Goal: Information Seeking & Learning: Learn about a topic

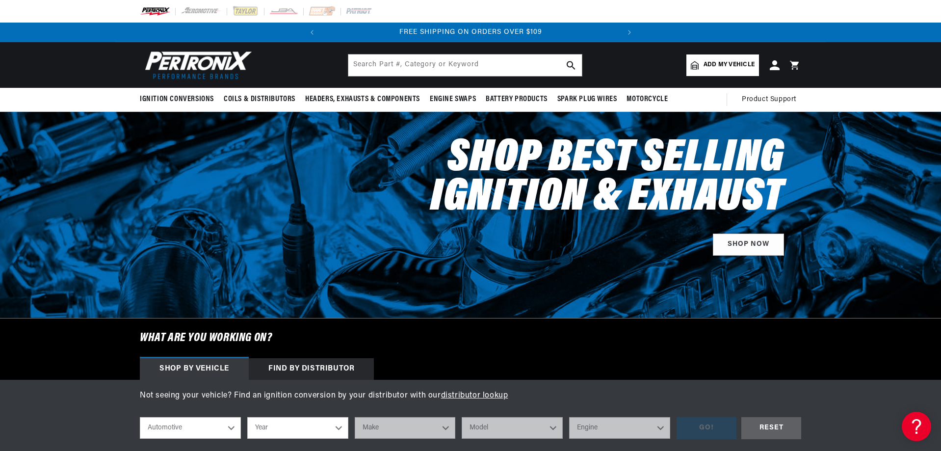
click at [249, 380] on div "Find by Distributor" at bounding box center [311, 369] width 125 height 22
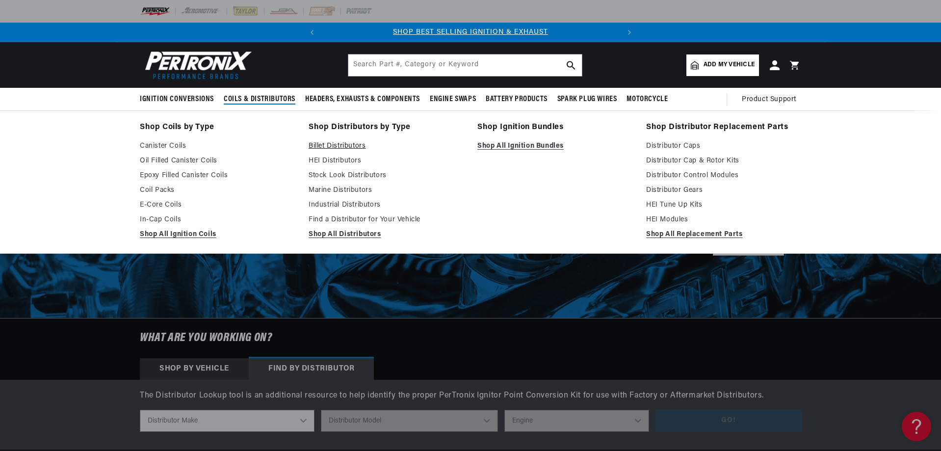
click at [309, 152] on link "Billet Distributors" at bounding box center [386, 146] width 155 height 12
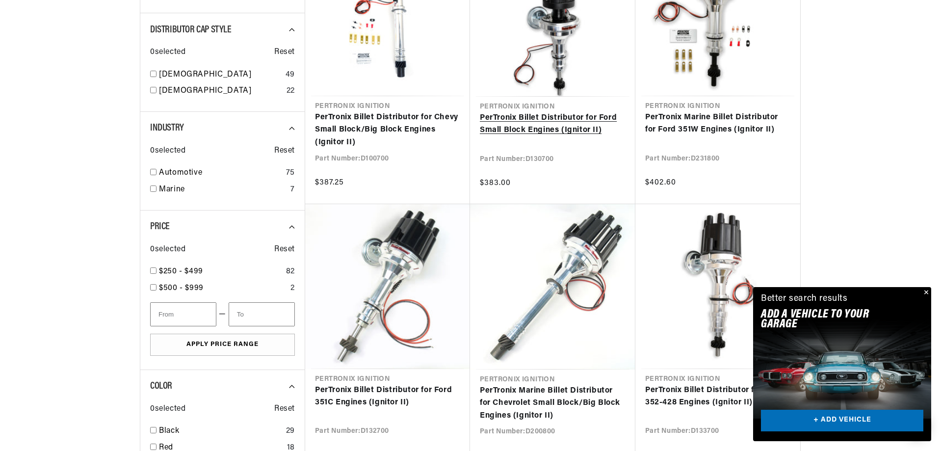
click at [527, 137] on link "PerTronix Billet Distributor for Ford Small Block Engines (Ignitor II)" at bounding box center [553, 124] width 146 height 25
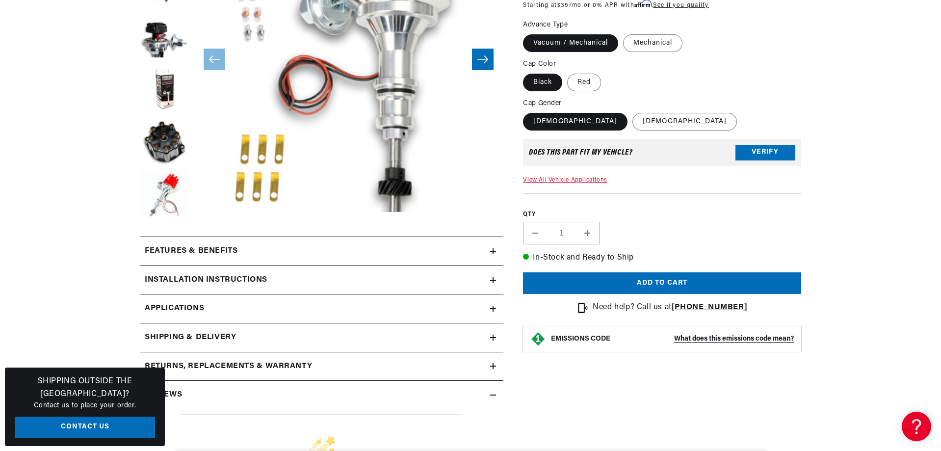
click at [488, 63] on icon "Slide right" at bounding box center [482, 59] width 11 height 7
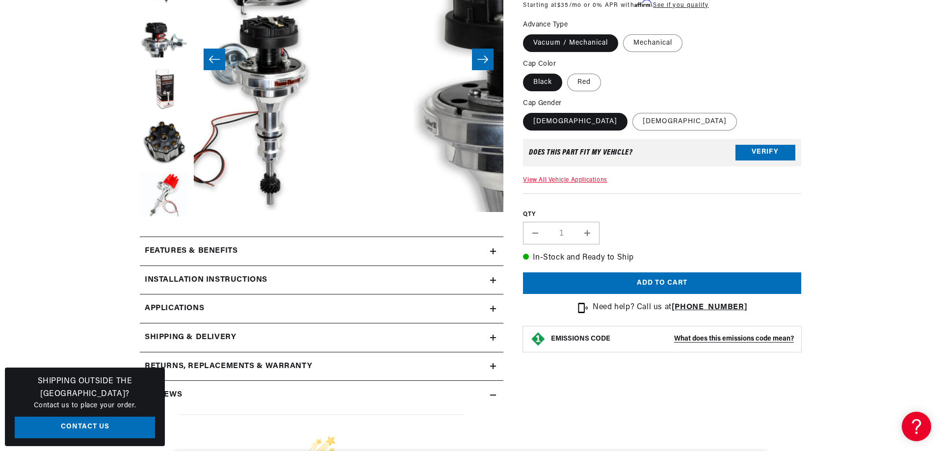
scroll to position [0, 401]
click at [488, 63] on icon "Slide right" at bounding box center [482, 59] width 11 height 7
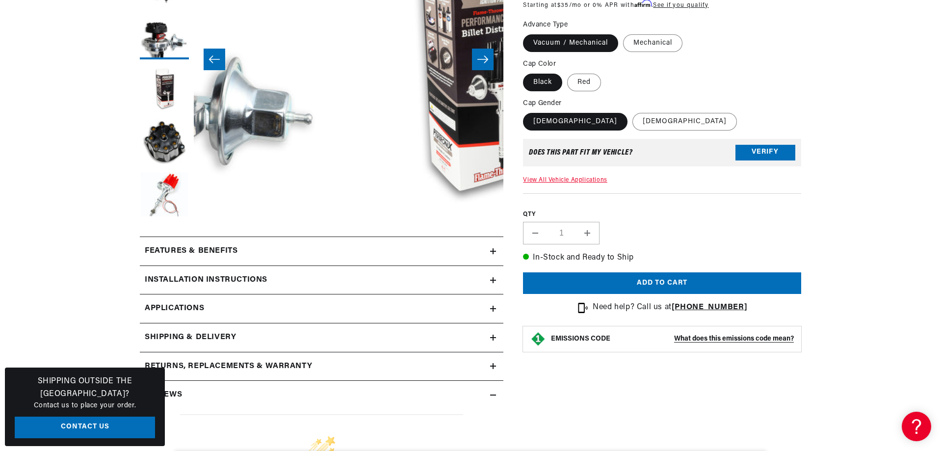
scroll to position [0, 372]
click at [488, 63] on icon "Slide right" at bounding box center [482, 59] width 11 height 7
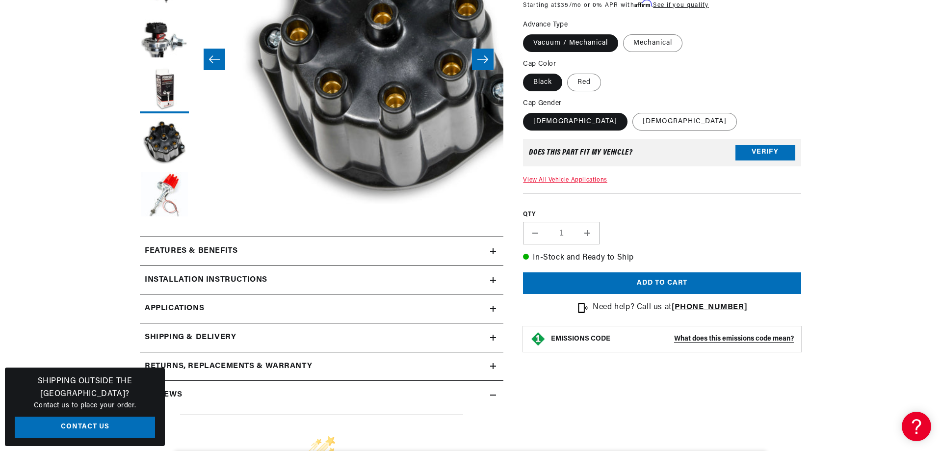
scroll to position [0, 0]
click at [488, 63] on icon "Slide right" at bounding box center [482, 59] width 11 height 7
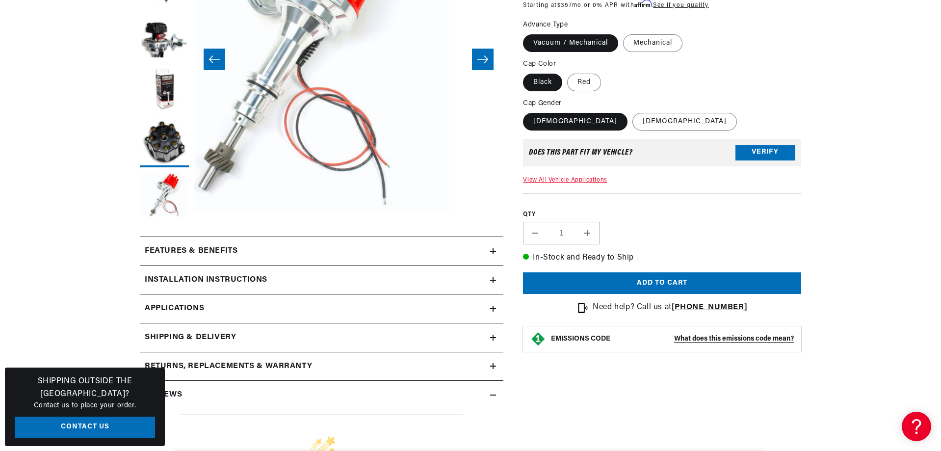
click at [488, 63] on icon "Slide right" at bounding box center [482, 59] width 11 height 7
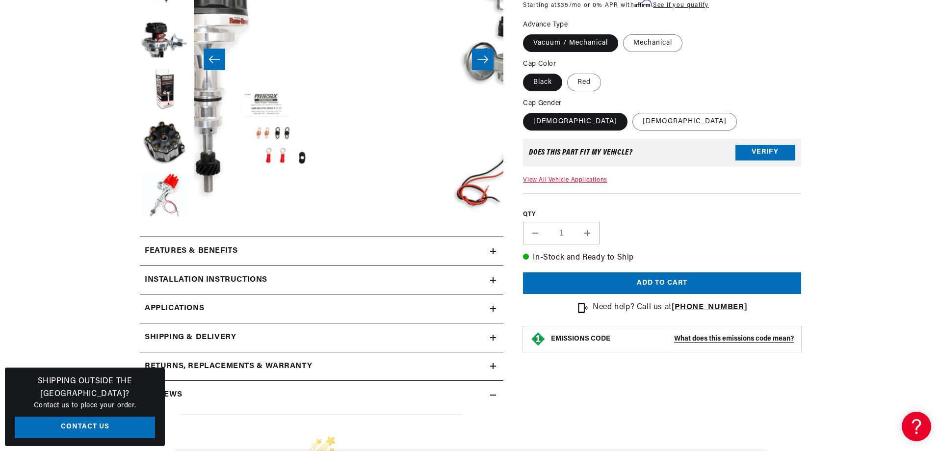
scroll to position [0, 372]
click at [488, 63] on icon "Slide right" at bounding box center [482, 59] width 11 height 7
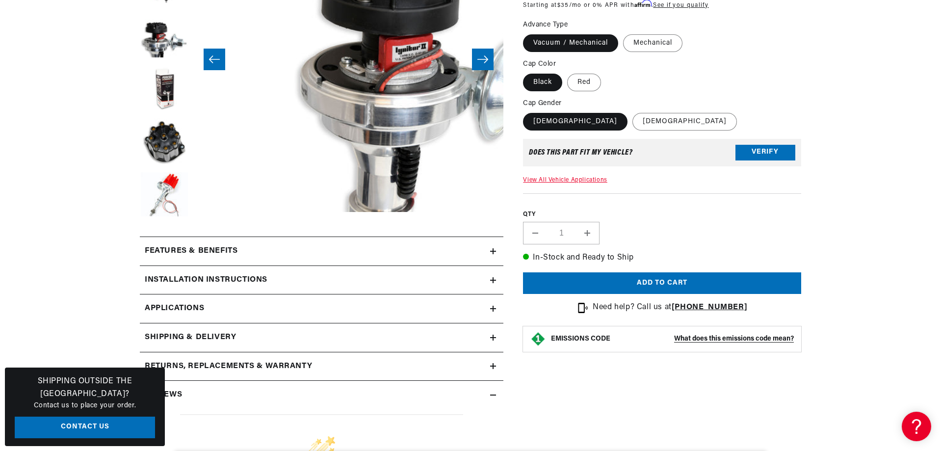
scroll to position [0, 2404]
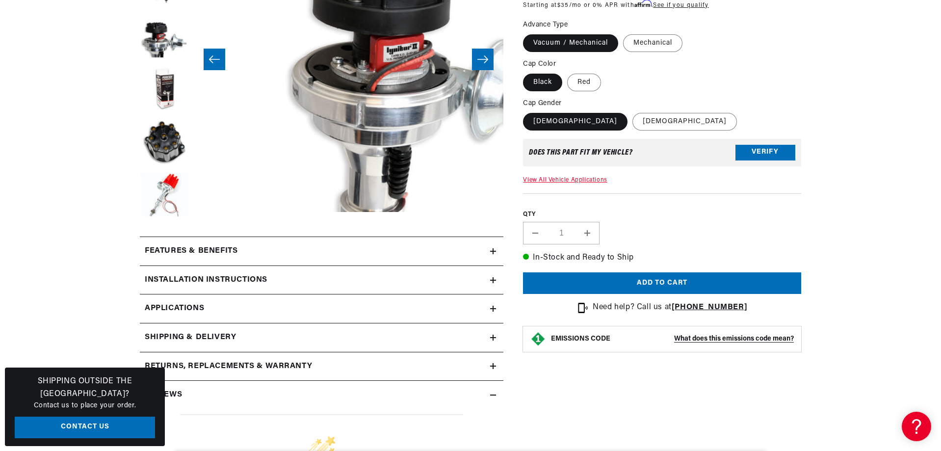
click at [488, 63] on icon "Slide right" at bounding box center [482, 59] width 11 height 7
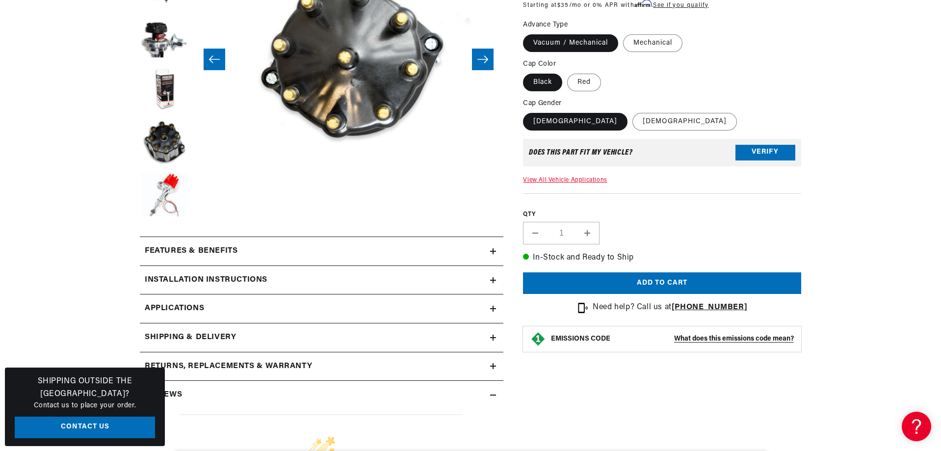
scroll to position [0, 2804]
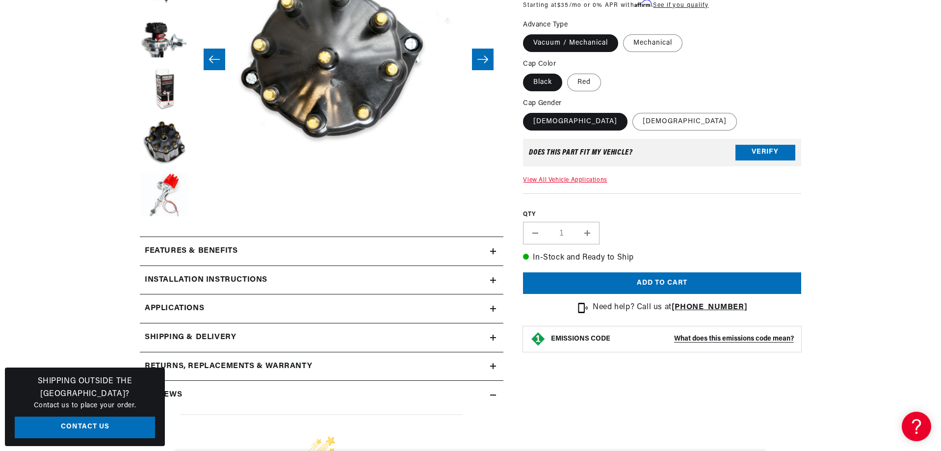
click at [488, 63] on icon "Slide right" at bounding box center [482, 59] width 11 height 7
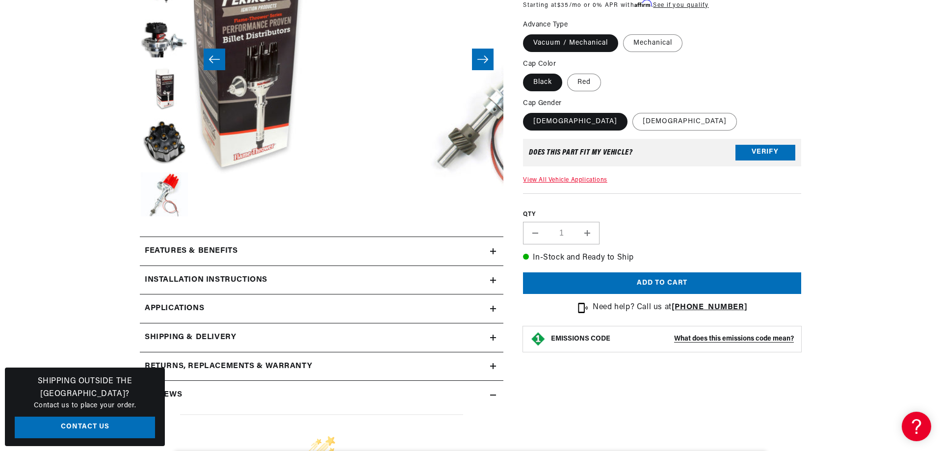
scroll to position [0, 0]
click at [488, 63] on icon "Slide right" at bounding box center [482, 59] width 11 height 7
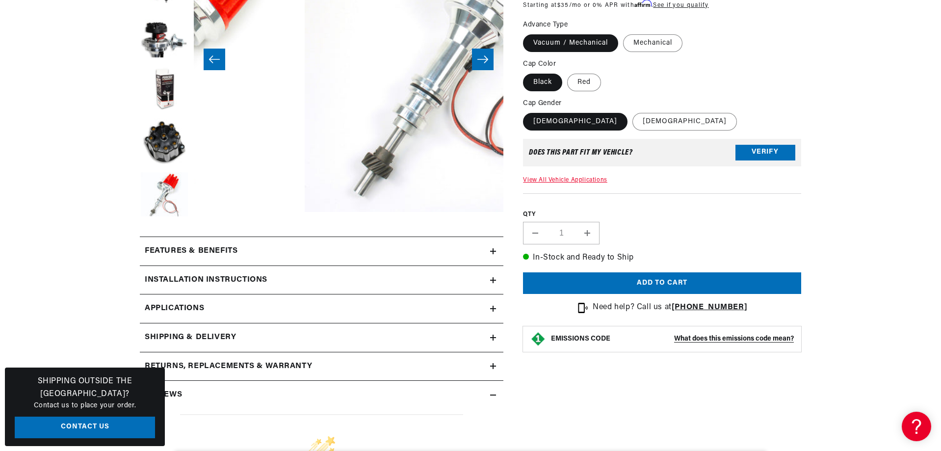
click at [488, 63] on icon "Slide right" at bounding box center [482, 59] width 11 height 7
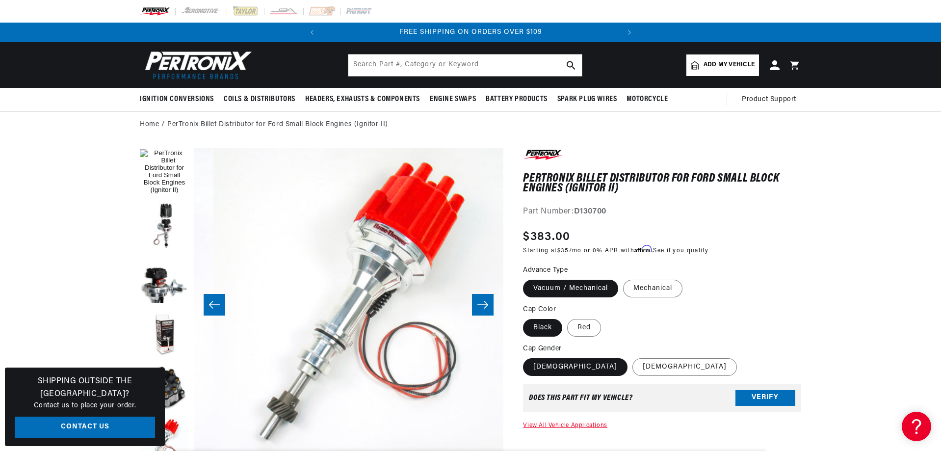
scroll to position [0, 372]
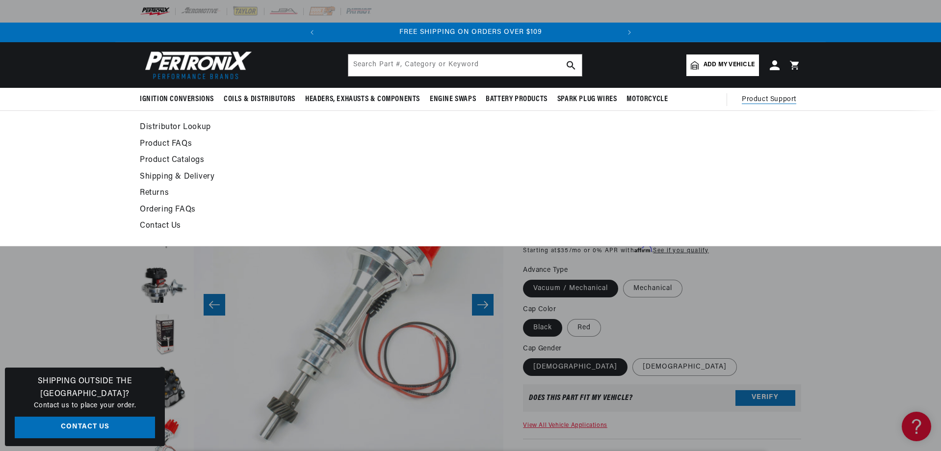
click at [796, 105] on span "Product Support" at bounding box center [769, 99] width 54 height 11
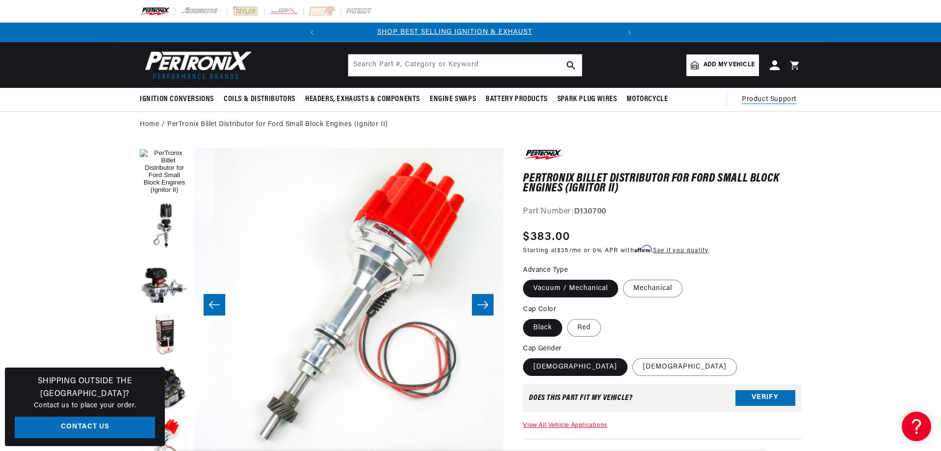
scroll to position [0, 0]
click at [796, 105] on span "Product Support" at bounding box center [769, 99] width 54 height 11
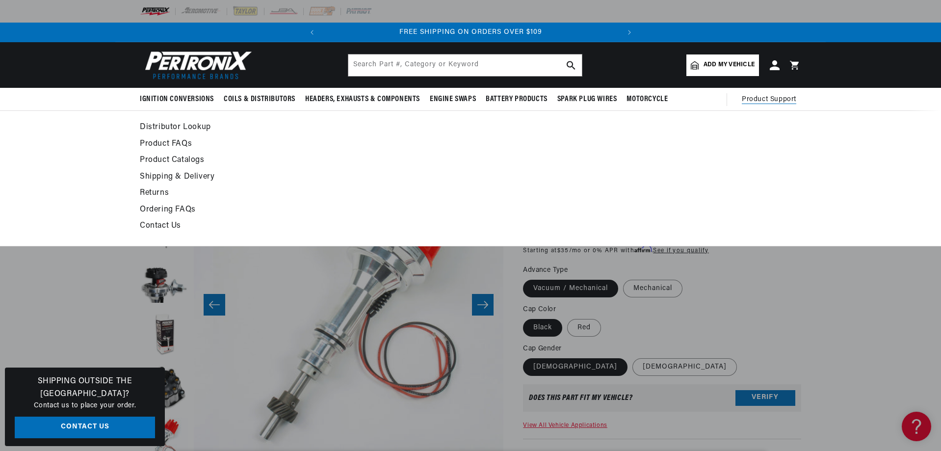
scroll to position [0, 372]
click at [140, 233] on link "Contact Us" at bounding box center [381, 226] width 482 height 14
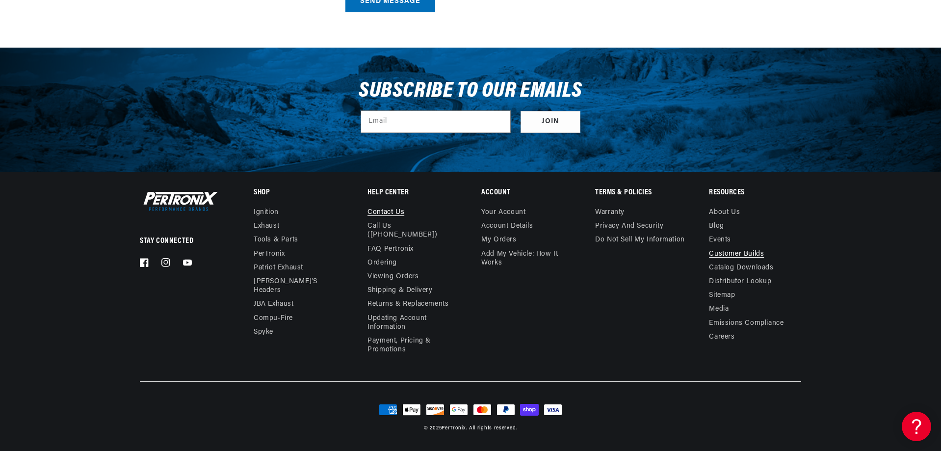
scroll to position [0, 372]
click at [723, 219] on link "Blog" at bounding box center [716, 226] width 15 height 14
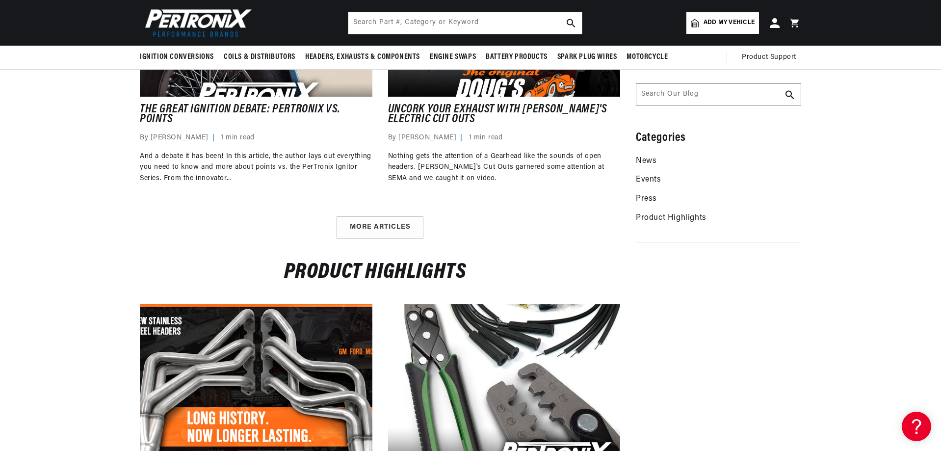
scroll to position [1128, 0]
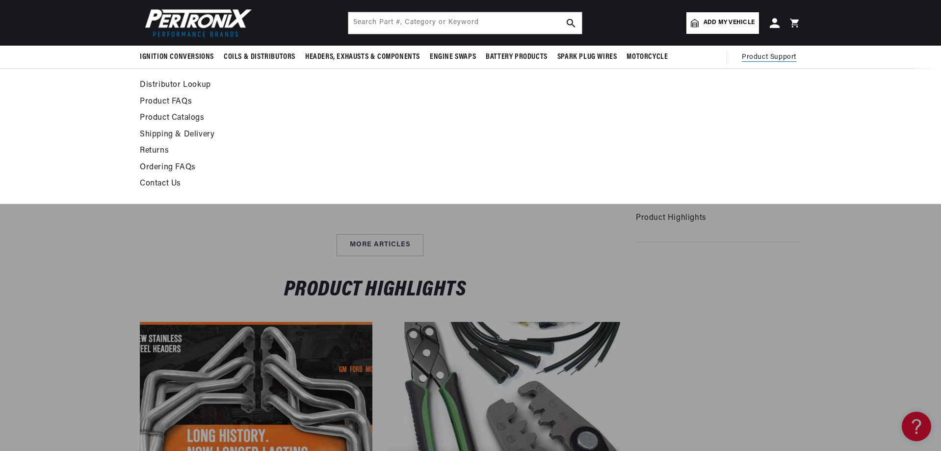
click at [796, 62] on span "Product Support" at bounding box center [769, 57] width 54 height 11
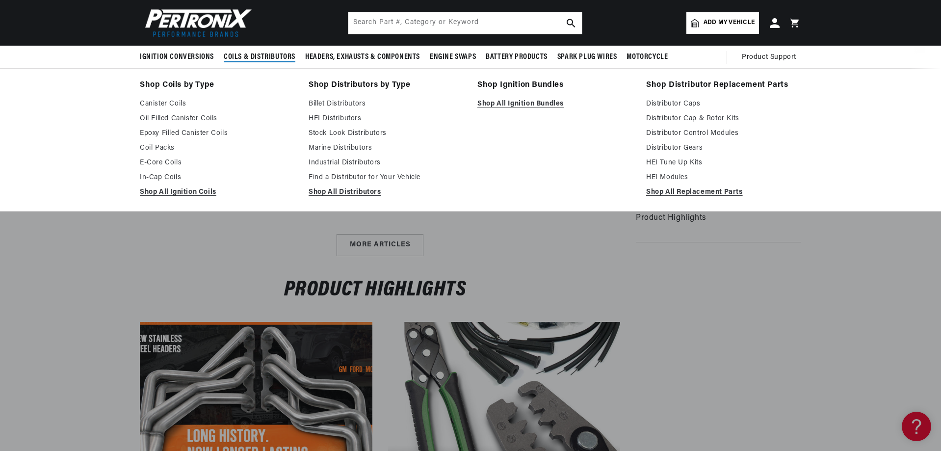
scroll to position [0, 372]
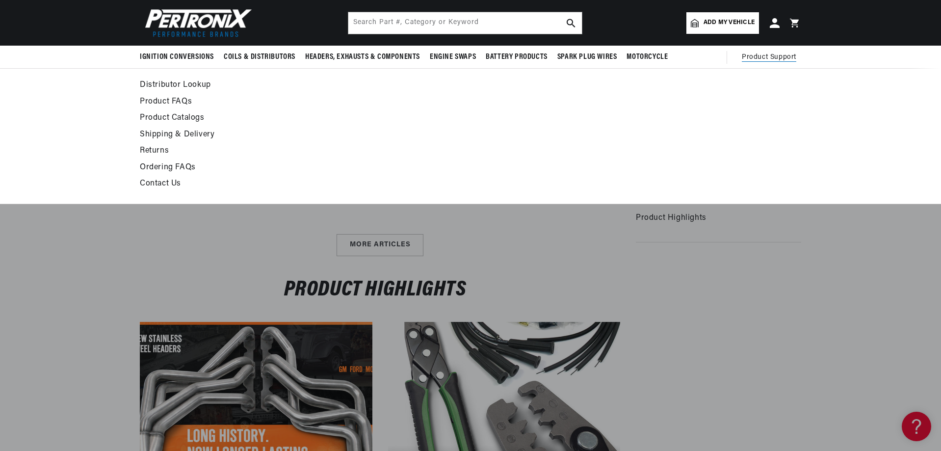
click at [140, 109] on link "Product FAQs" at bounding box center [381, 102] width 482 height 14
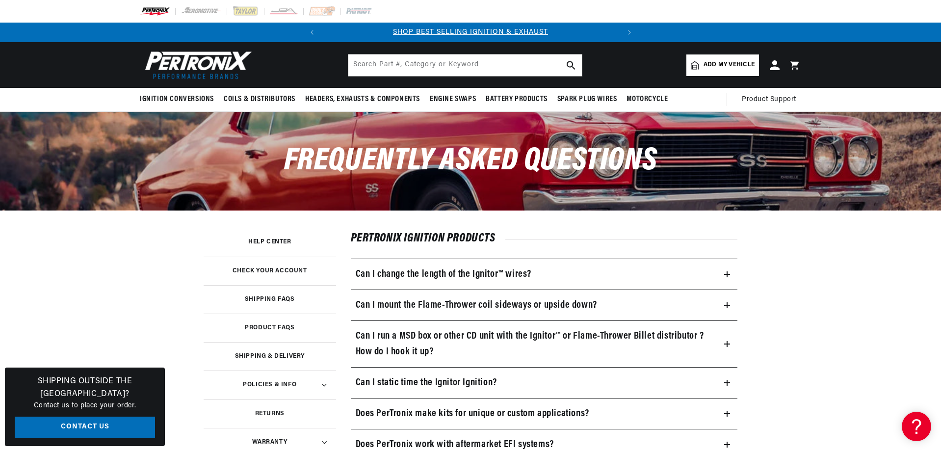
click at [248, 244] on h3 "Help Center" at bounding box center [269, 241] width 43 height 5
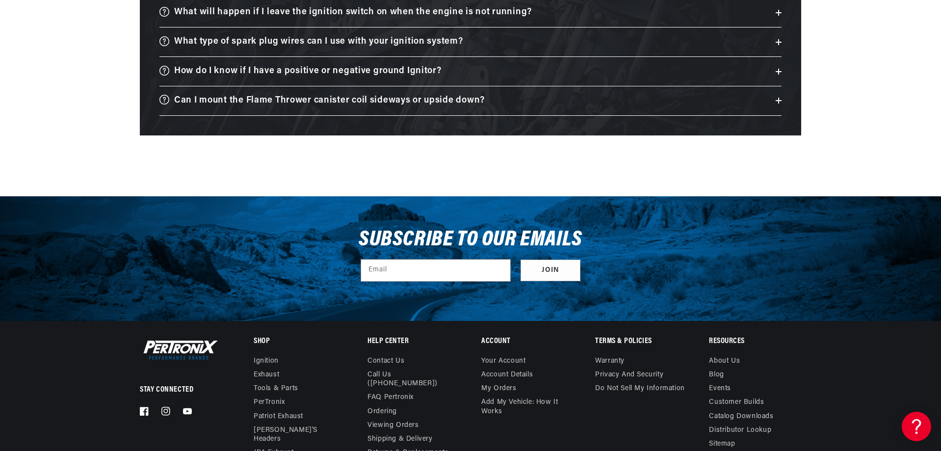
scroll to position [0, 372]
click at [341, 20] on h3 "What will happen if I leave the ignition switch on when the engine is not runni…" at bounding box center [353, 12] width 358 height 15
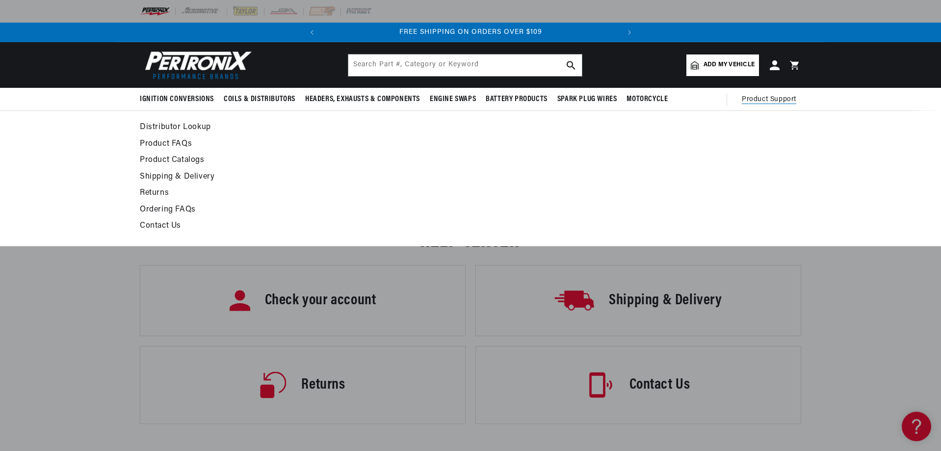
click at [796, 105] on span "Product Support" at bounding box center [769, 99] width 54 height 11
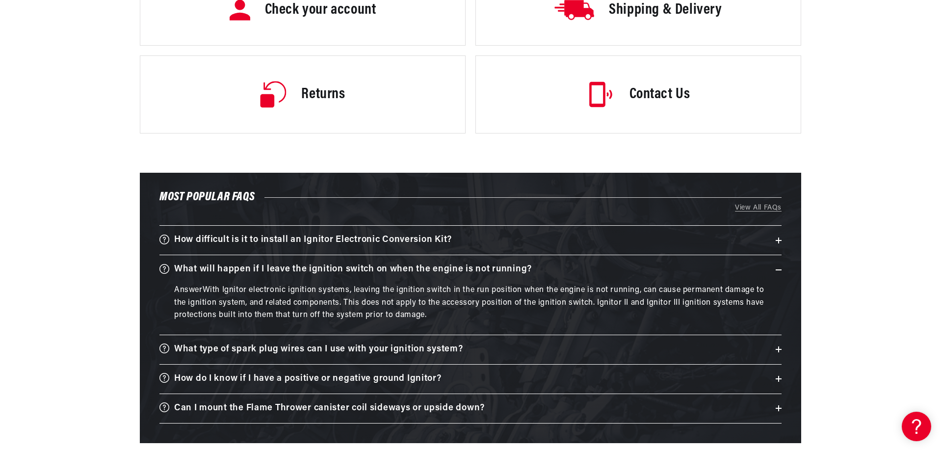
scroll to position [294, 0]
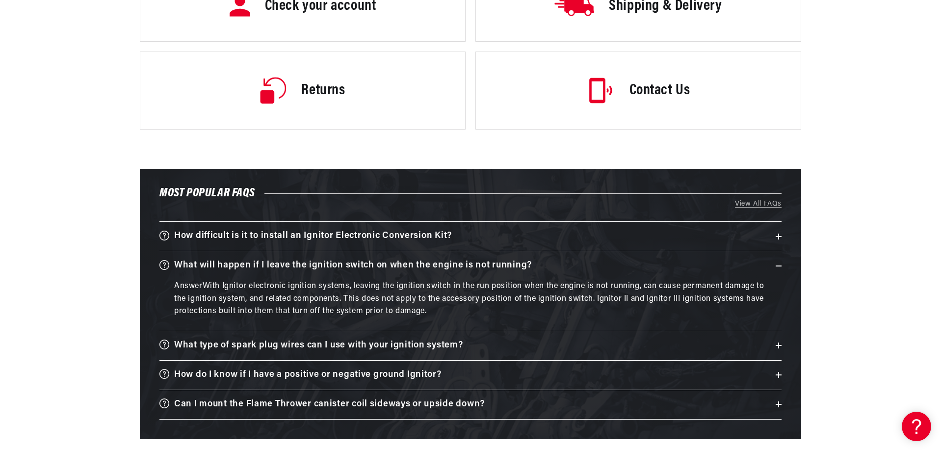
click at [690, 101] on h3 "Contact Us" at bounding box center [659, 90] width 61 height 21
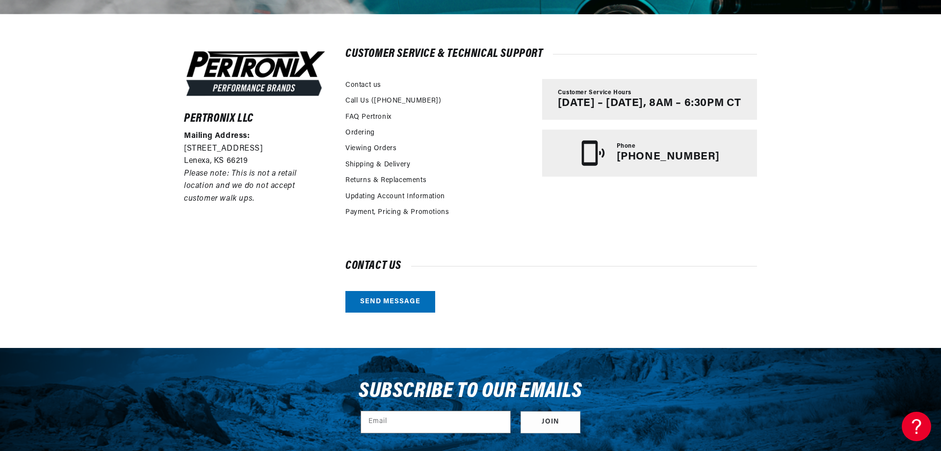
scroll to position [0, 372]
